Goal: Information Seeking & Learning: Learn about a topic

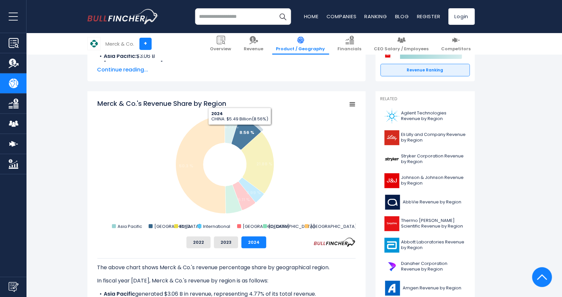
scroll to position [132, 0]
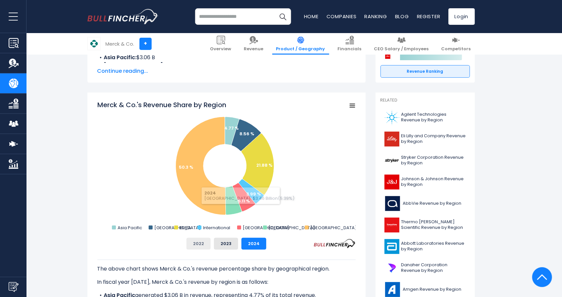
click at [207, 247] on button "2022" at bounding box center [198, 244] width 24 height 12
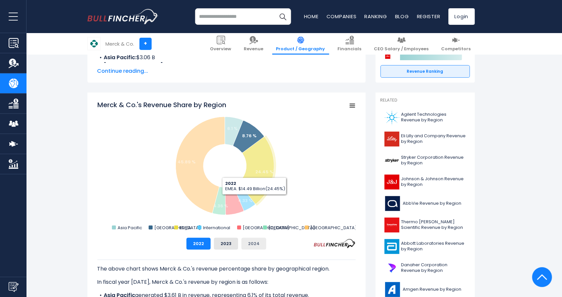
click at [254, 246] on button "2024" at bounding box center [253, 244] width 25 height 12
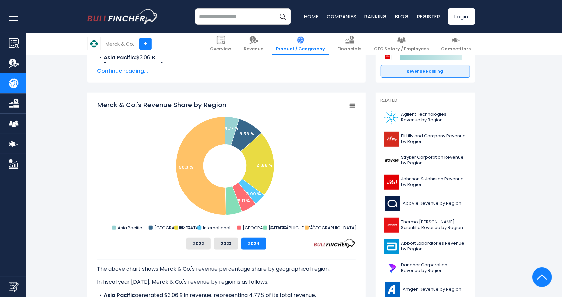
click at [217, 237] on div "Merck & Co.'s Revenue Share by Region Created with Highcharts 12.1.2 Chart cont…" at bounding box center [226, 175] width 258 height 150
click at [214, 246] on button "2023" at bounding box center [226, 244] width 24 height 12
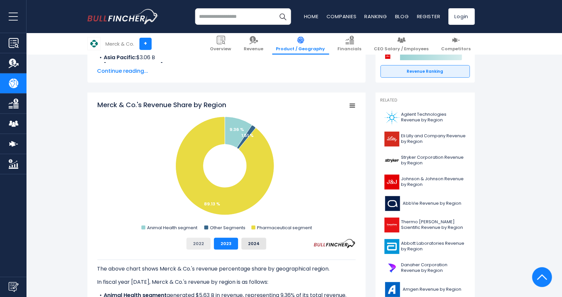
click at [207, 246] on button "2022" at bounding box center [198, 244] width 24 height 12
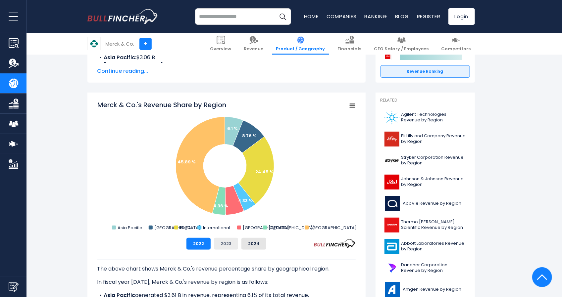
click at [222, 246] on button "2023" at bounding box center [226, 244] width 24 height 12
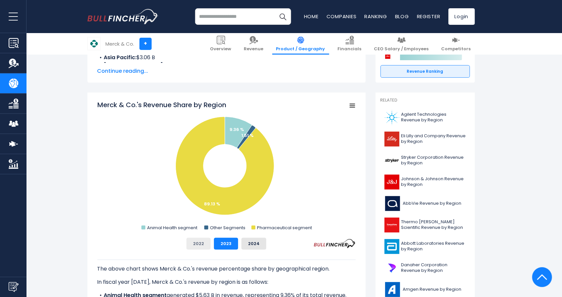
click at [203, 246] on button "2022" at bounding box center [198, 244] width 24 height 12
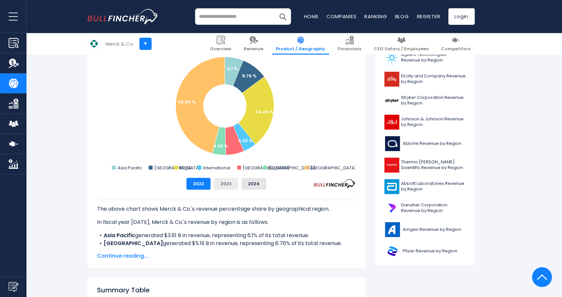
scroll to position [199, 0]
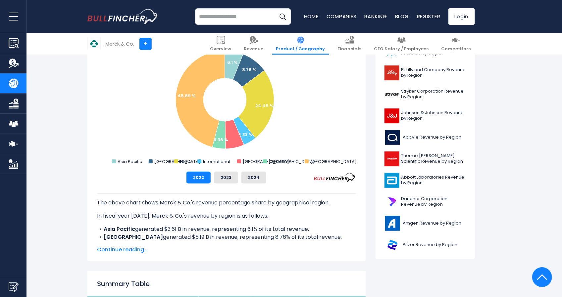
click at [250, 184] on div "The above chart shows Merck & Co.'s revenue percentage share by geographical re…" at bounding box center [226, 213] width 258 height 58
click at [251, 180] on button "2024" at bounding box center [253, 178] width 25 height 12
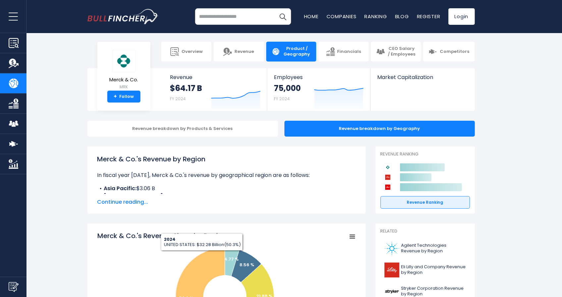
scroll to position [0, 0]
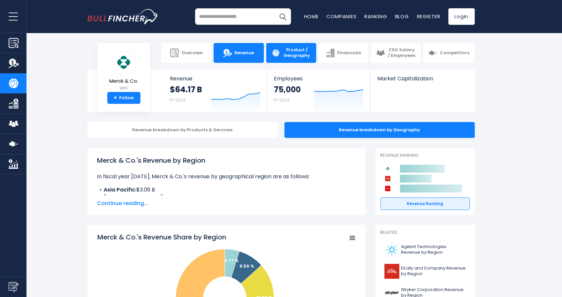
click at [221, 61] on link "Revenue" at bounding box center [238, 53] width 50 height 20
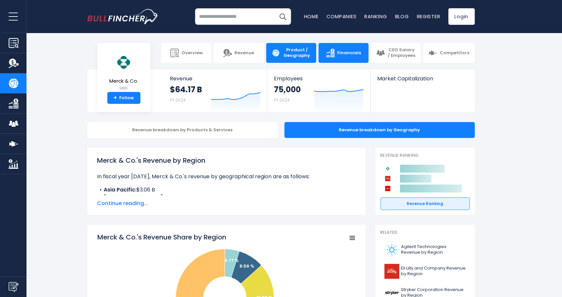
click at [355, 62] on link "Financials" at bounding box center [343, 53] width 50 height 20
click at [351, 56] on link "Financials" at bounding box center [343, 53] width 50 height 20
